Goal: Transaction & Acquisition: Purchase product/service

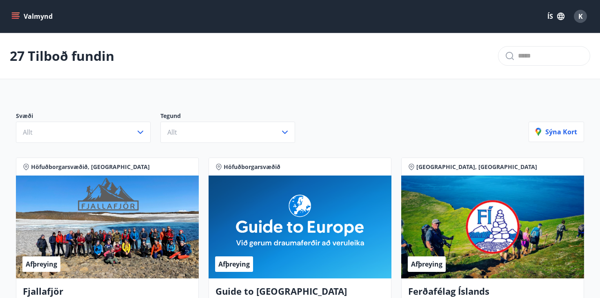
click at [13, 13] on icon "menu" at bounding box center [16, 13] width 9 height 1
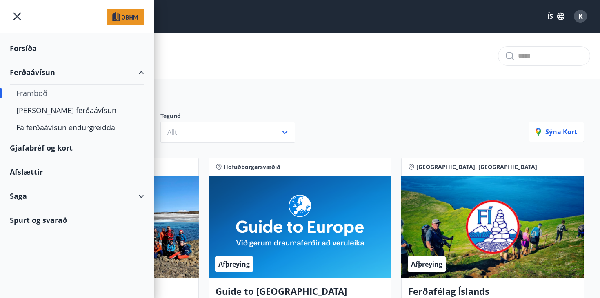
click at [37, 141] on div "Gjafabréf og kort" at bounding box center [77, 148] width 134 height 24
click at [146, 195] on div "Saga" at bounding box center [77, 196] width 154 height 24
click at [50, 215] on div "Ferðaávísun" at bounding box center [76, 216] width 121 height 17
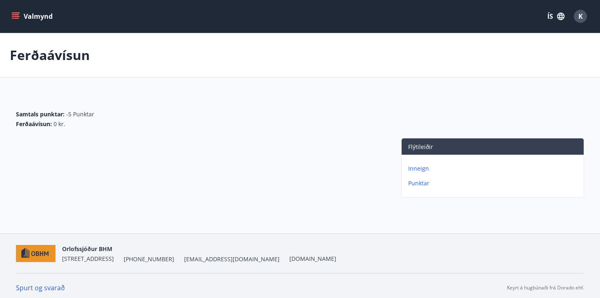
click at [421, 169] on p "Inneign" at bounding box center [494, 168] width 172 height 8
click at [11, 11] on button "Valmynd" at bounding box center [33, 16] width 46 height 15
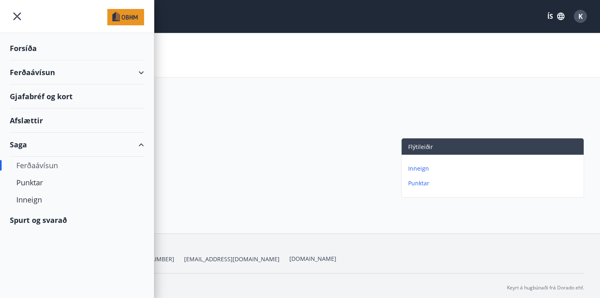
click at [33, 122] on div "Afslættir" at bounding box center [77, 121] width 134 height 24
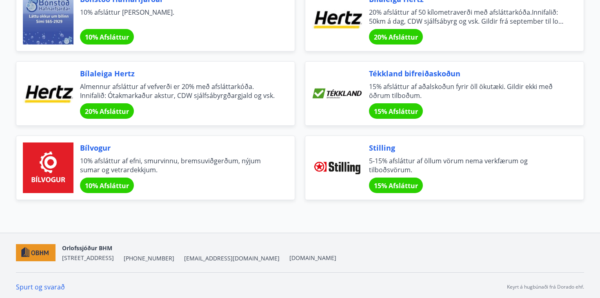
scroll to position [2795, 0]
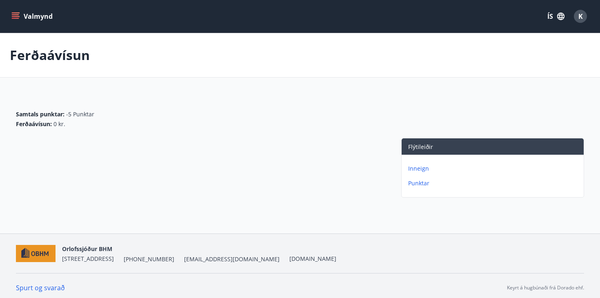
click at [15, 13] on icon "menu" at bounding box center [16, 13] width 9 height 1
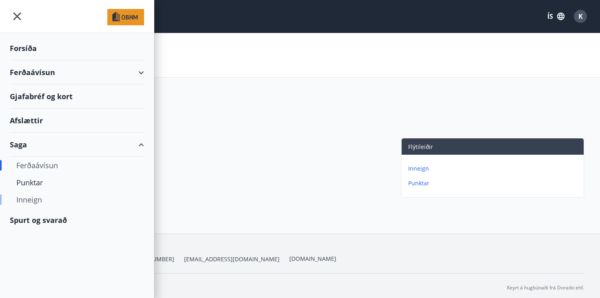
click at [30, 204] on div "Inneign" at bounding box center [76, 199] width 121 height 17
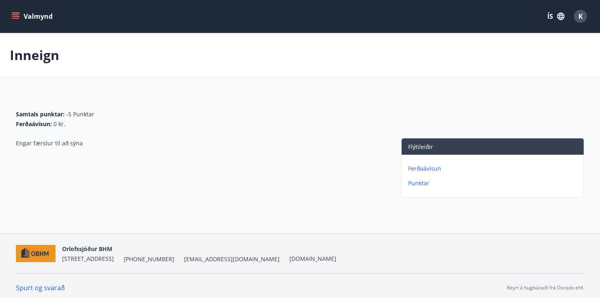
click at [13, 2] on div "Valmynd ÍS K" at bounding box center [300, 16] width 600 height 33
click at [13, 10] on button "Valmynd" at bounding box center [33, 16] width 46 height 15
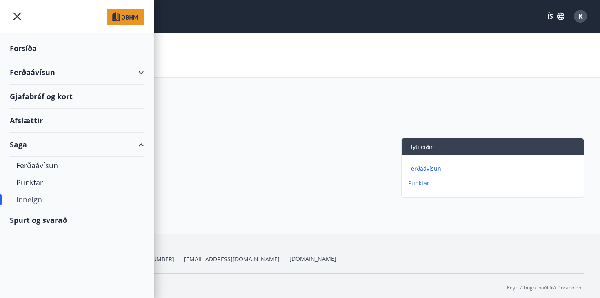
click at [44, 75] on div "Ferðaávísun" at bounding box center [77, 72] width 134 height 24
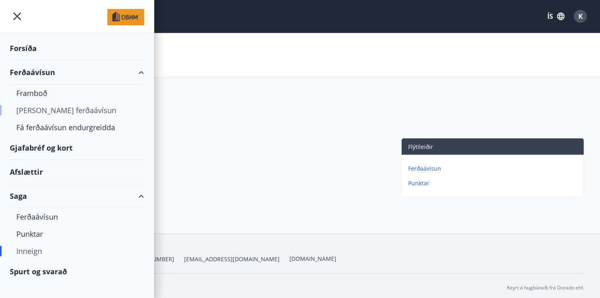
click at [46, 111] on div "[PERSON_NAME] ferðaávísun" at bounding box center [76, 110] width 121 height 17
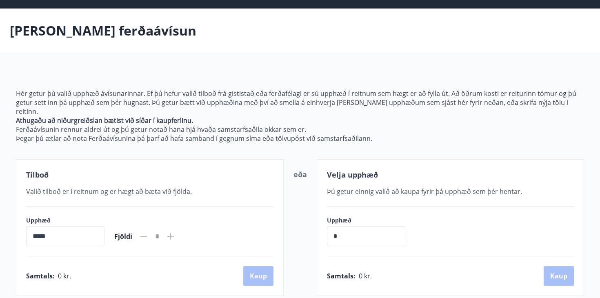
scroll to position [28, 0]
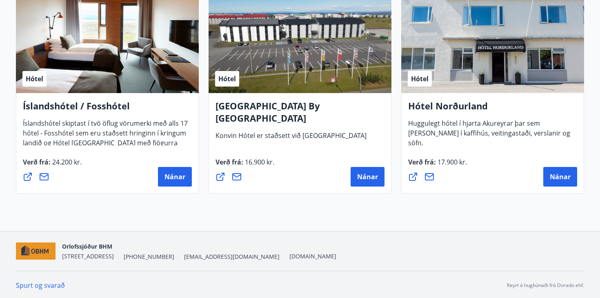
scroll to position [2034, 0]
